Goal: Task Accomplishment & Management: Manage account settings

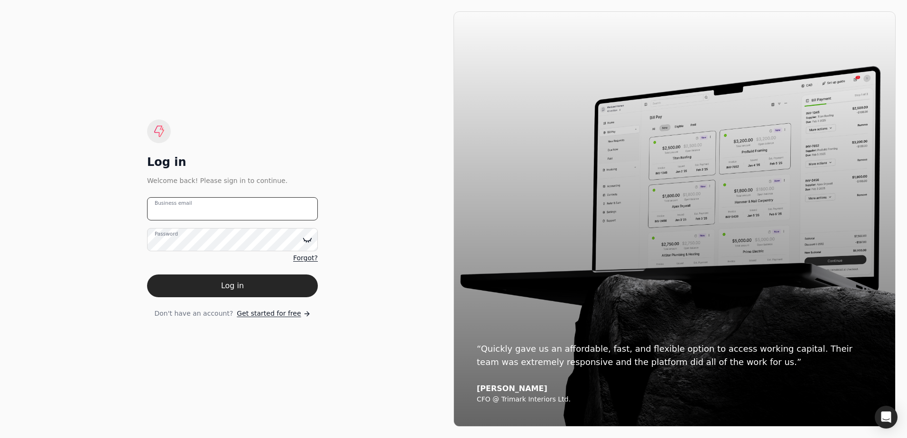
type email "[EMAIL_ADDRESS][DOMAIN_NAME]"
click at [307, 241] on icon at bounding box center [308, 239] width 8 height 3
click at [269, 289] on button "Log in" at bounding box center [232, 286] width 171 height 23
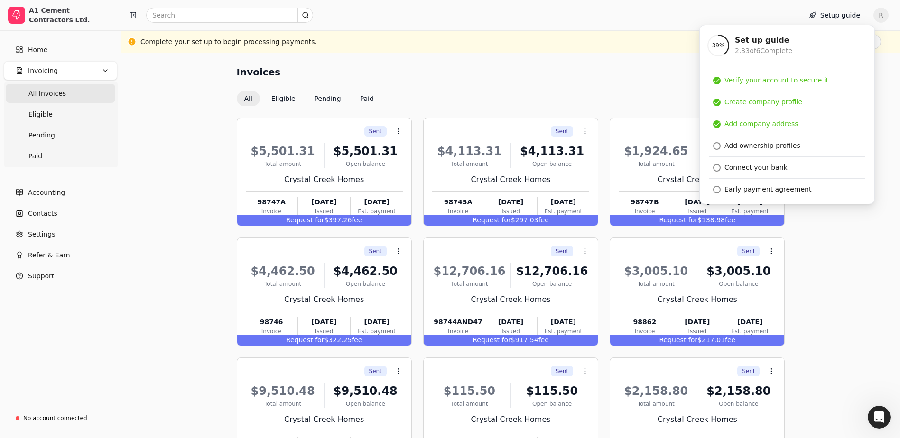
click at [836, 314] on div "Invoices All Eligible Pending Paid Sent Context Menu Button $5,501.31 Total amo…" at bounding box center [511, 287] width 756 height 444
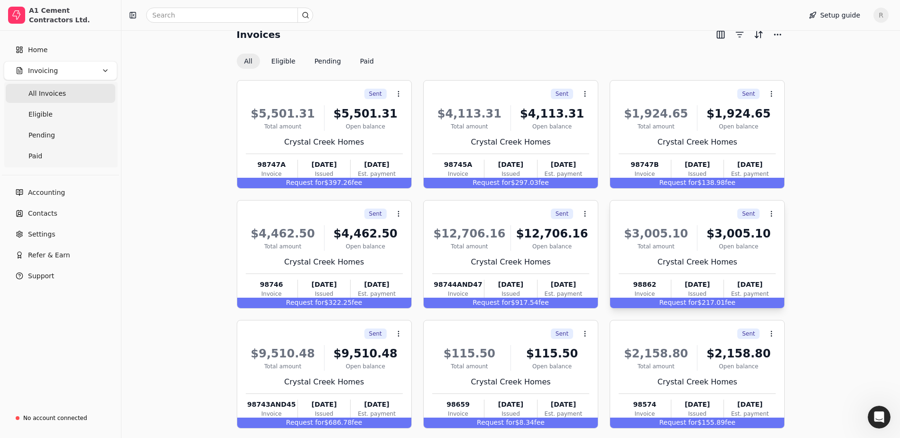
scroll to position [81, 0]
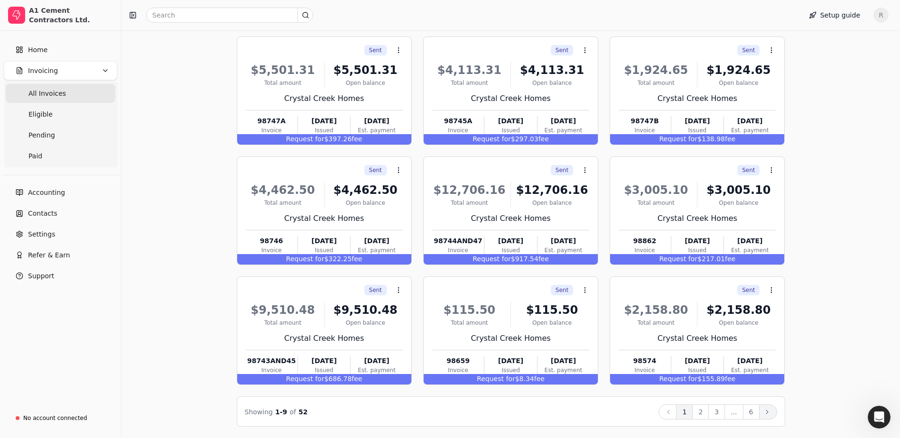
click at [770, 408] on button "Next" at bounding box center [768, 412] width 18 height 15
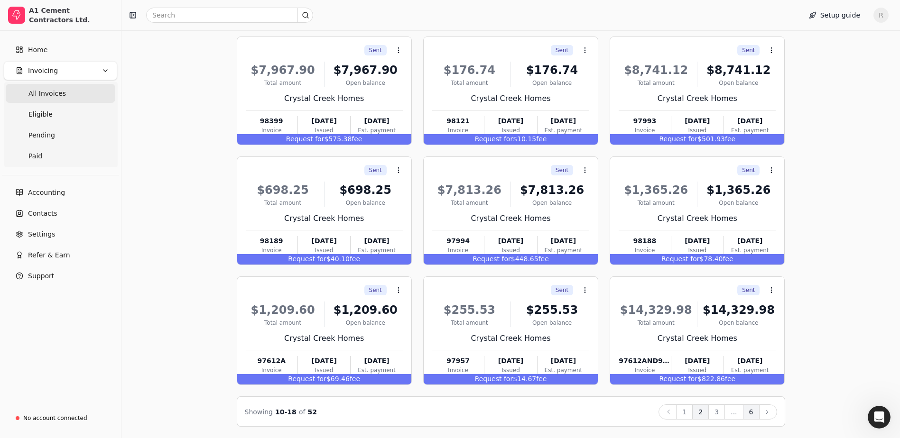
click at [751, 413] on button "6" at bounding box center [751, 412] width 17 height 15
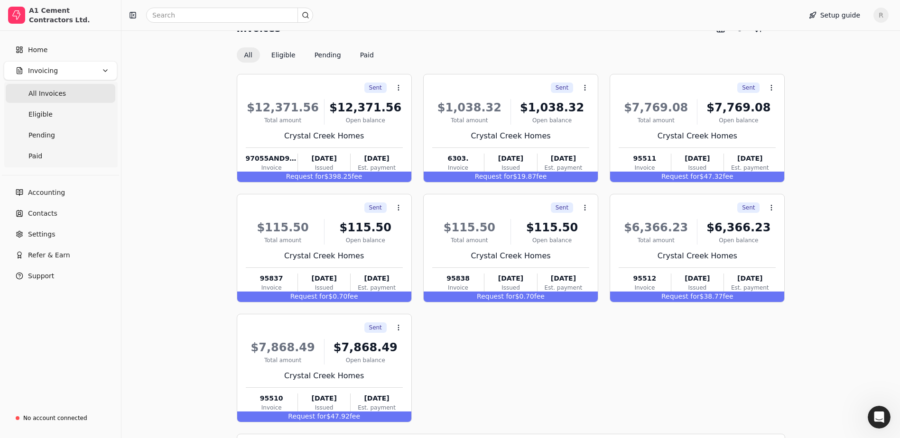
scroll to position [0, 0]
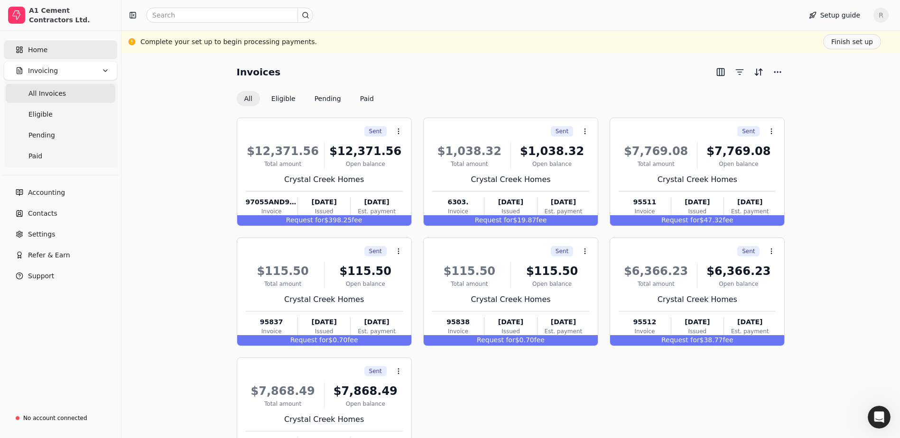
click at [80, 47] on link "Home" at bounding box center [60, 49] width 113 height 19
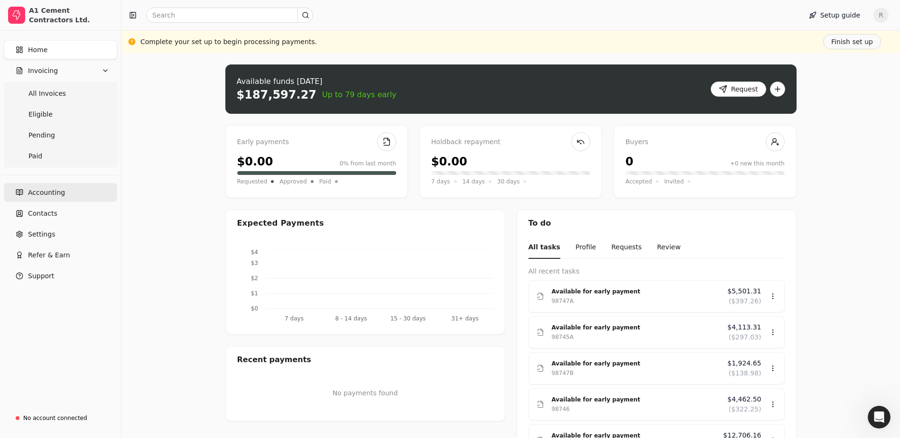
click at [72, 189] on link "Accounting" at bounding box center [60, 192] width 113 height 19
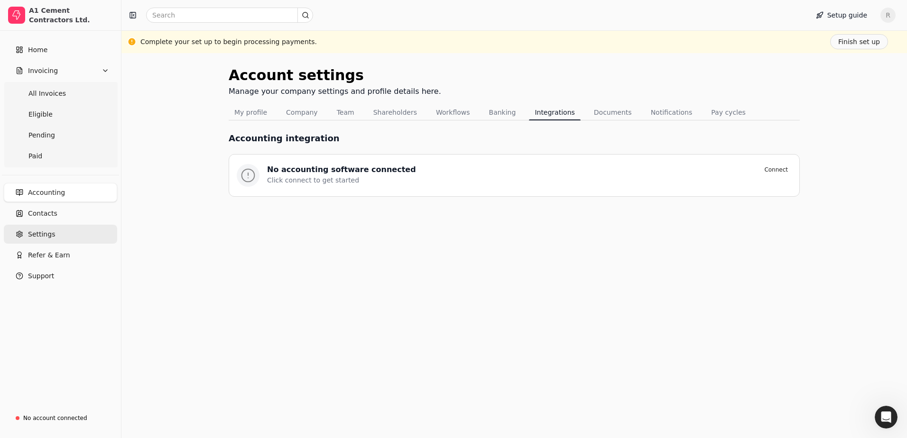
click at [53, 238] on link "Settings" at bounding box center [60, 234] width 113 height 19
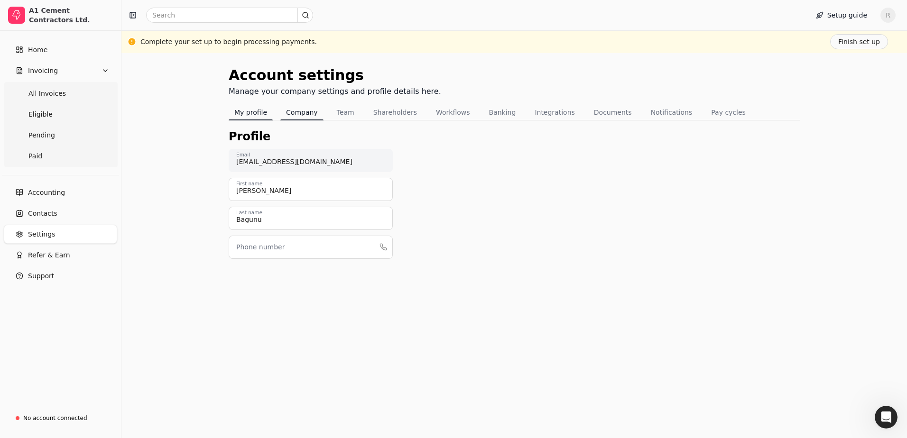
click at [301, 114] on button "Company" at bounding box center [301, 112] width 43 height 15
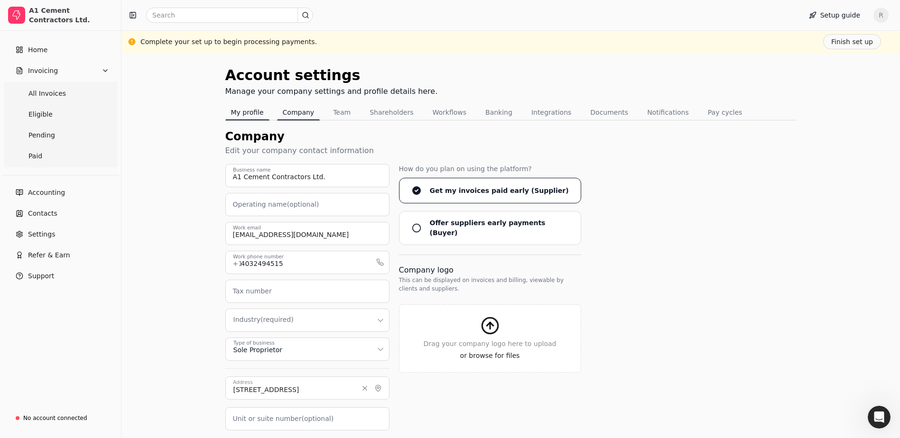
click at [247, 119] on button "My profile" at bounding box center [247, 112] width 44 height 15
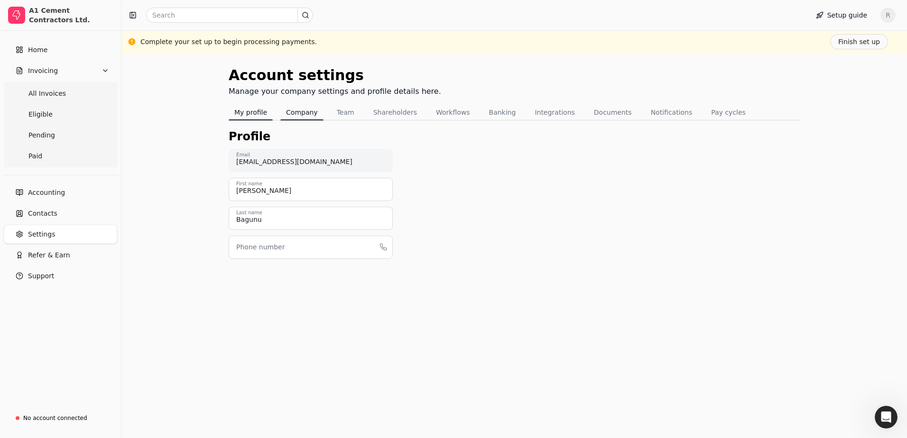
click at [287, 111] on button "Company" at bounding box center [301, 112] width 43 height 15
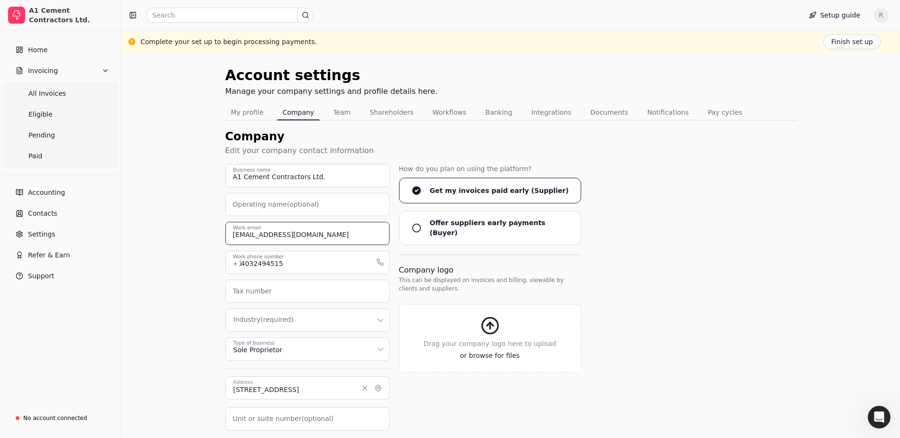
click at [249, 244] on input "[EMAIL_ADDRESS][DOMAIN_NAME]" at bounding box center [307, 233] width 164 height 23
click at [260, 239] on input "[EMAIL_ADDRESS][DOMAIN_NAME]" at bounding box center [307, 233] width 164 height 23
click at [740, 308] on div "A1 Cement Contractors Ltd. Business name Operating name (optional) [EMAIL_ADDRE…" at bounding box center [510, 343] width 571 height 359
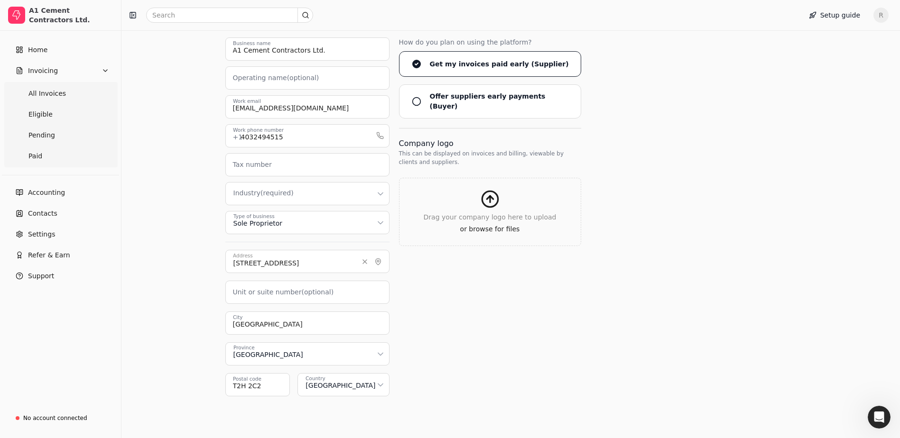
scroll to position [142, 0]
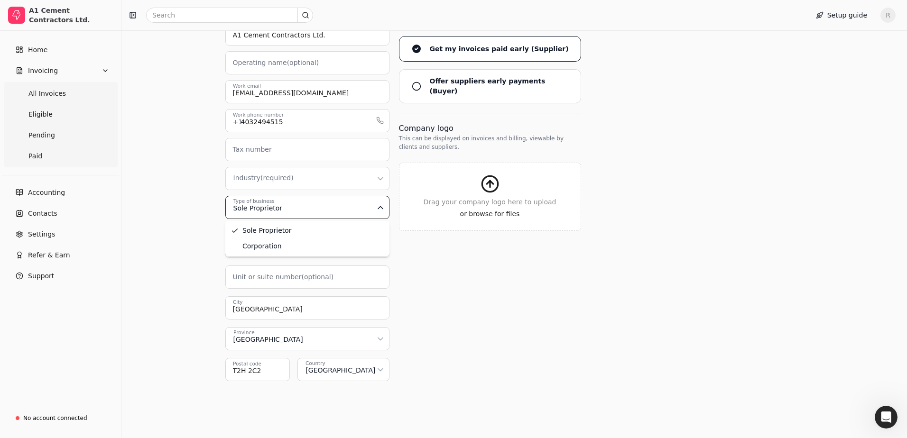
click at [342, 216] on html "A1 Cement Contractors Ltd. Home Invoicing All Invoices Eligible Pending Paid Ac…" at bounding box center [453, 148] width 907 height 580
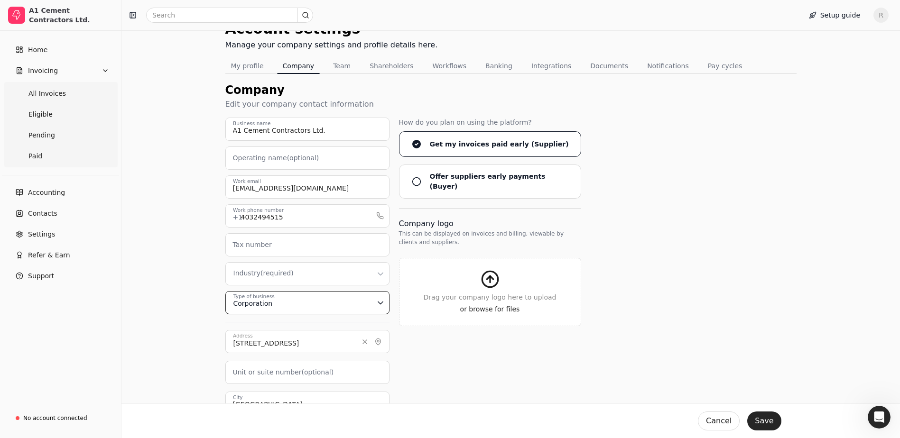
scroll to position [0, 0]
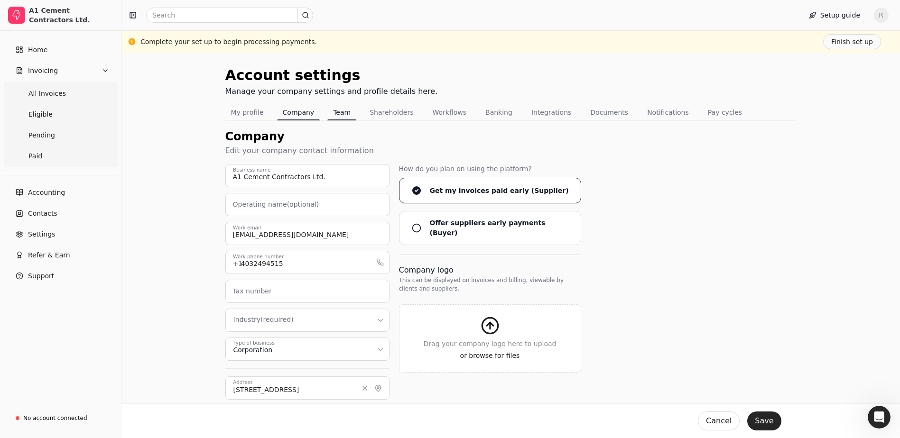
click at [338, 110] on button "Team" at bounding box center [341, 112] width 29 height 15
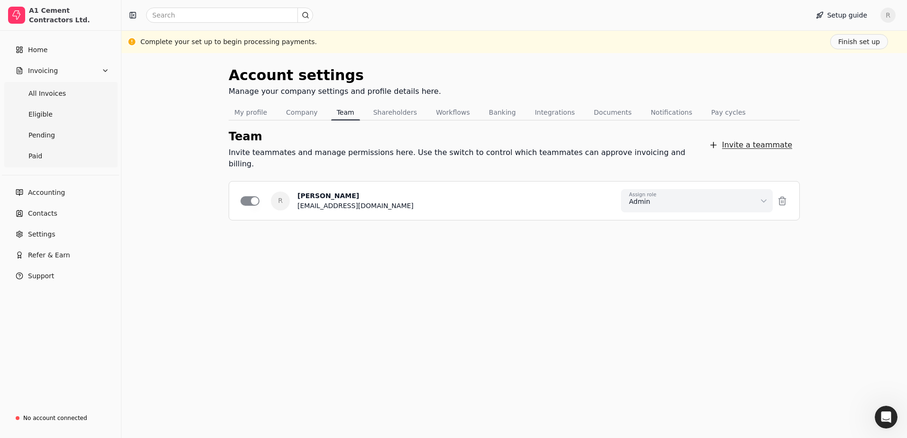
click at [733, 141] on button "Invite a teammate" at bounding box center [750, 145] width 99 height 19
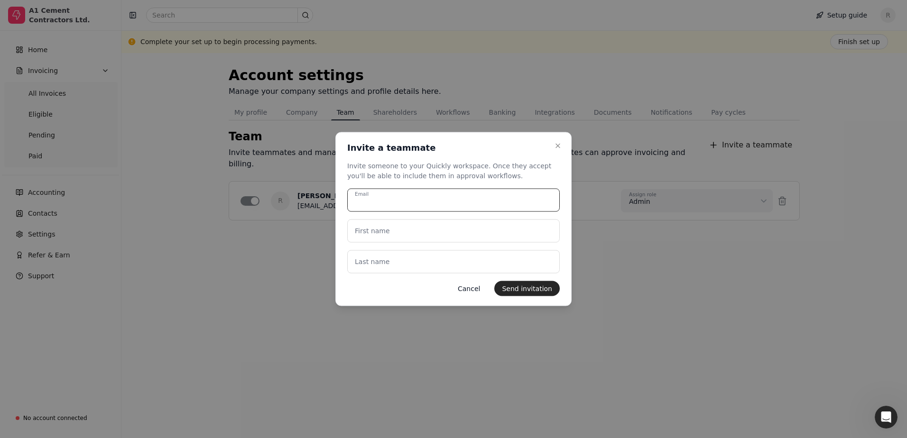
click at [464, 203] on input "Email" at bounding box center [453, 200] width 213 height 23
type input "H"
type input "[EMAIL_ADDRESS][DOMAIN_NAME]"
click at [557, 143] on icon "button" at bounding box center [558, 146] width 8 height 8
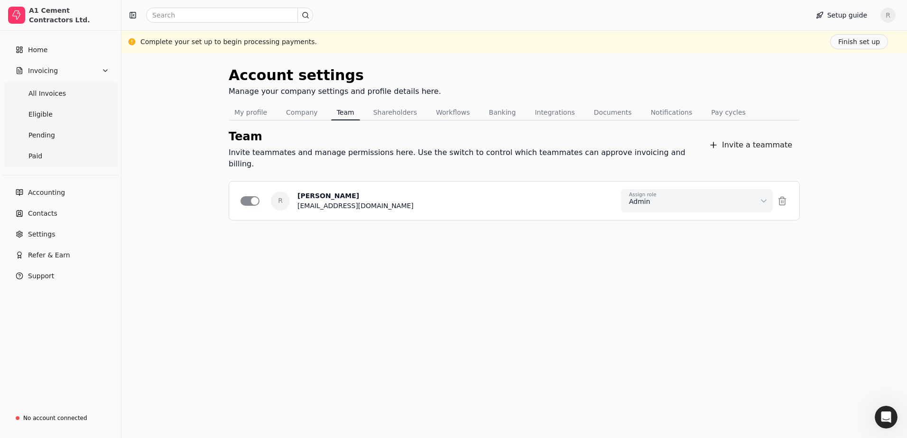
click at [579, 326] on div "Account settings Manage your company settings and profile details here. My prof…" at bounding box center [514, 245] width 786 height 385
click at [404, 108] on button "Shareholders" at bounding box center [395, 112] width 55 height 15
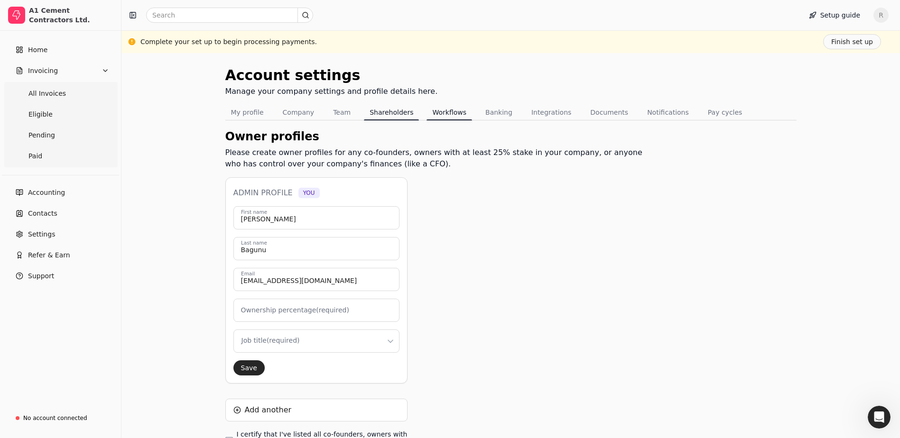
click at [429, 120] on div "Tabs" at bounding box center [450, 120] width 46 height 1
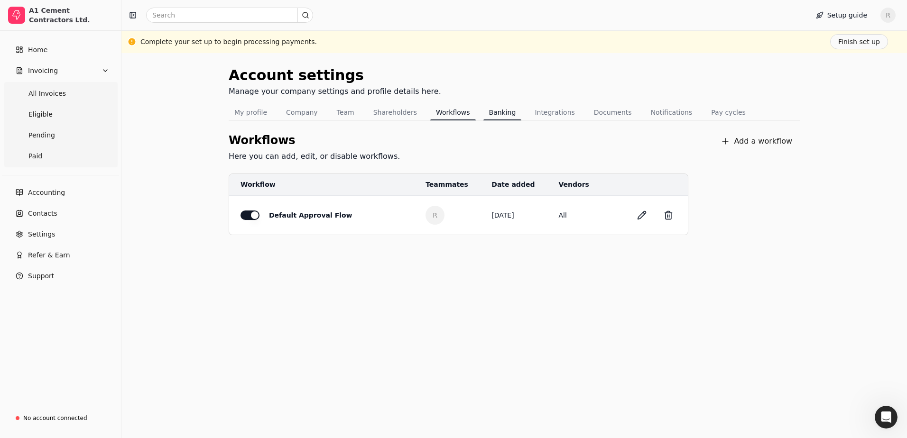
click at [484, 112] on button "Banking" at bounding box center [503, 112] width 38 height 15
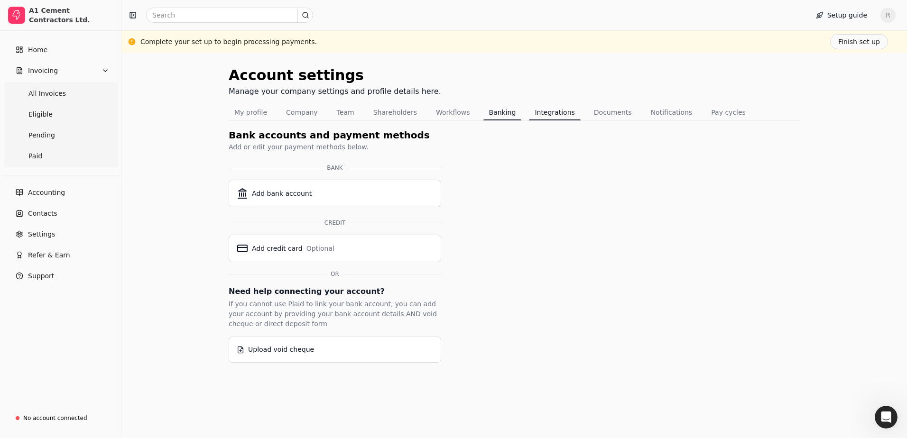
click at [529, 117] on button "Integrations" at bounding box center [554, 112] width 51 height 15
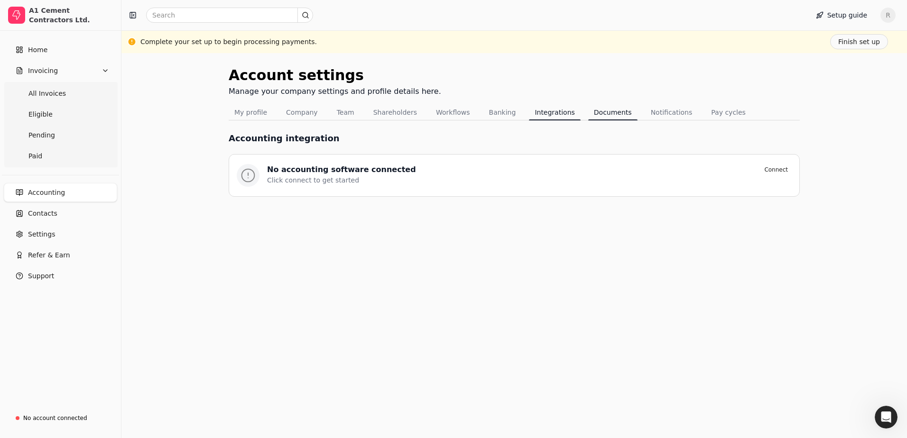
click at [588, 117] on button "Documents" at bounding box center [612, 112] width 49 height 15
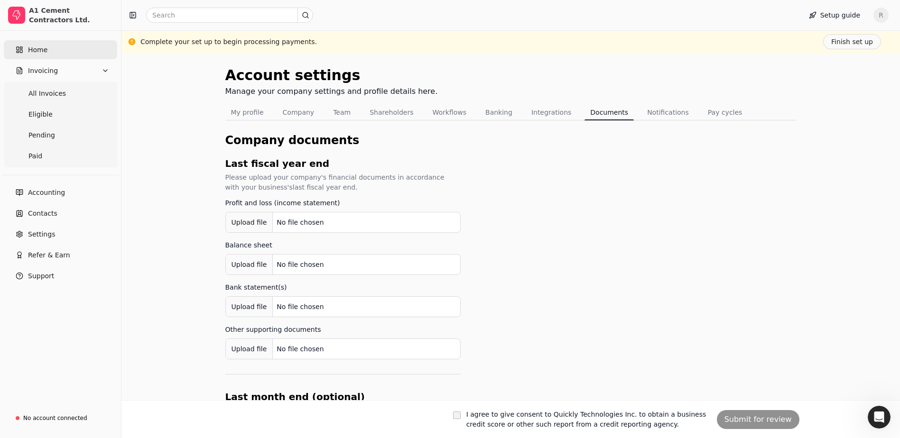
click at [34, 54] on span "Home" at bounding box center [37, 50] width 19 height 10
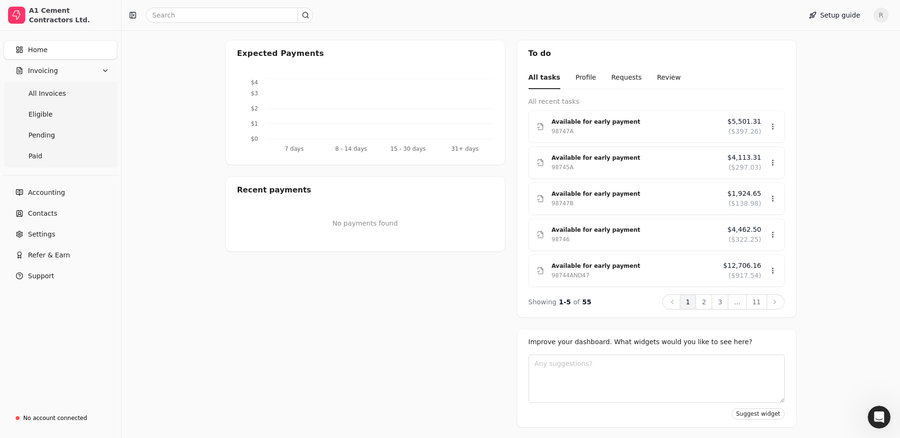
scroll to position [170, 0]
click at [756, 307] on button "11" at bounding box center [756, 301] width 21 height 15
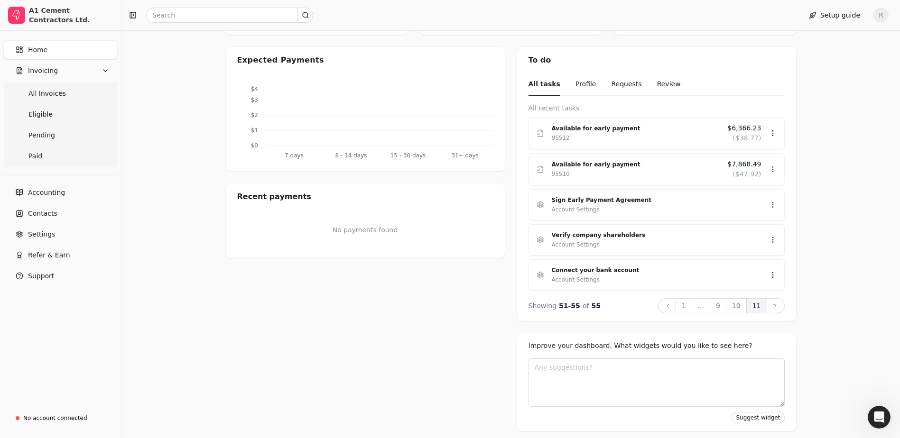
scroll to position [168, 0]
